Goal: Information Seeking & Learning: Learn about a topic

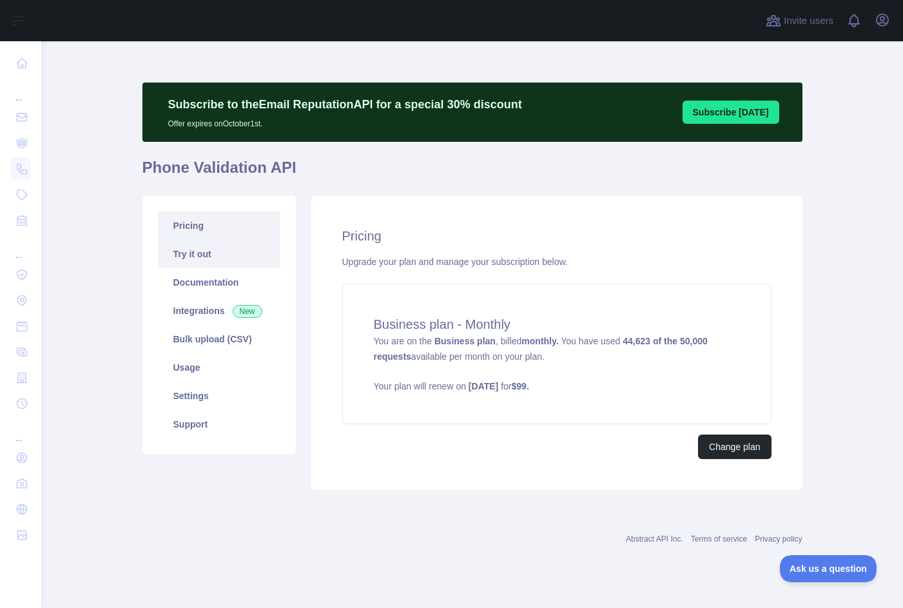
click at [208, 257] on link "Try it out" at bounding box center [219, 254] width 122 height 28
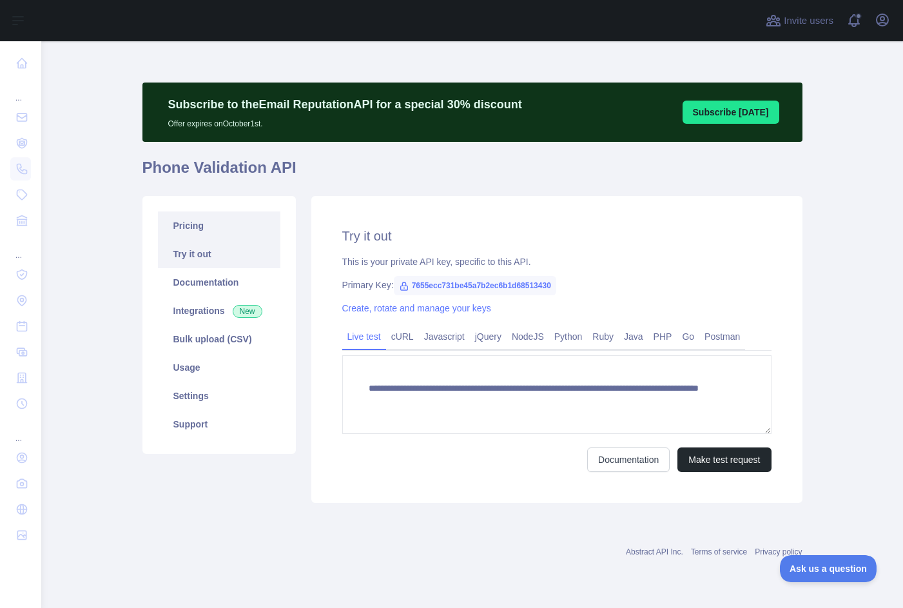
click at [186, 229] on link "Pricing" at bounding box center [219, 225] width 122 height 28
